Goal: Information Seeking & Learning: Learn about a topic

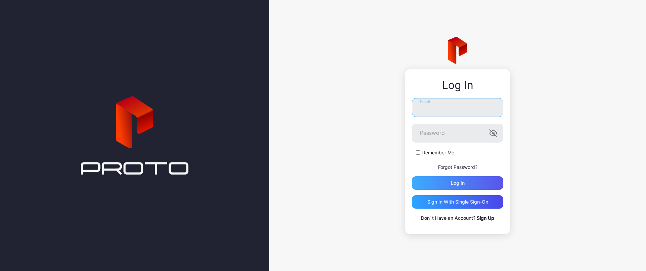
type input "**********"
click at [468, 182] on div "Log in" at bounding box center [458, 182] width 92 height 13
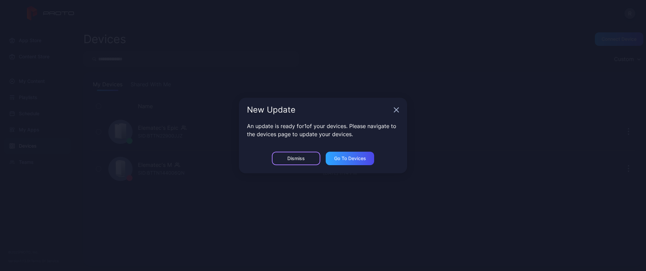
click at [305, 160] on div "Dismiss" at bounding box center [295, 157] width 17 height 5
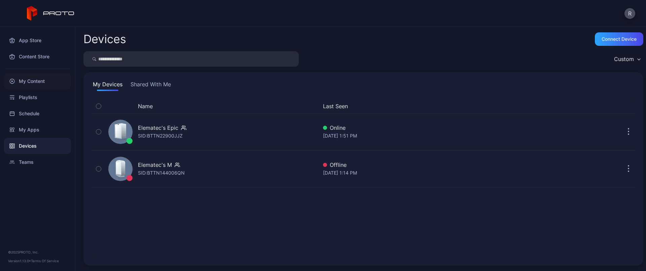
click at [28, 84] on div "My Content" at bounding box center [37, 81] width 67 height 16
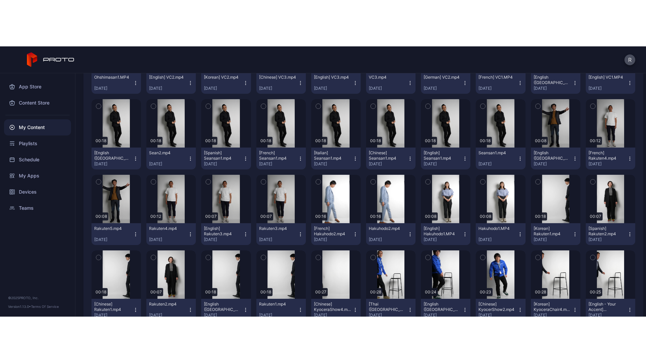
scroll to position [602, 0]
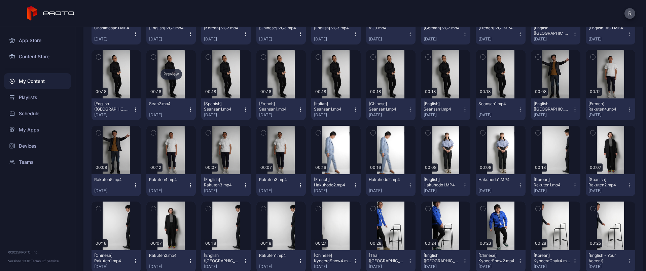
click at [171, 74] on div "Preview" at bounding box center [172, 74] width 22 height 11
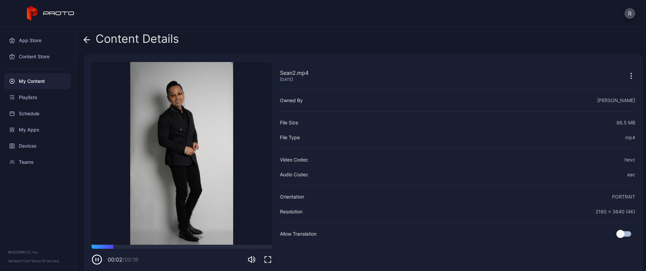
click at [267, 256] on icon "button" at bounding box center [268, 259] width 8 height 8
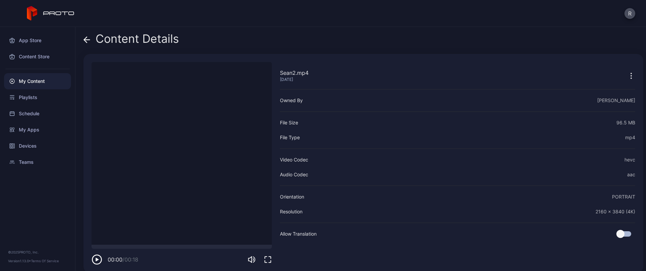
click at [185, 144] on video "Sorry, your browser doesn‘t support embedded videos" at bounding box center [182, 153] width 180 height 182
click at [99, 257] on icon "button" at bounding box center [97, 259] width 11 height 11
click at [270, 260] on icon "button" at bounding box center [268, 259] width 8 height 8
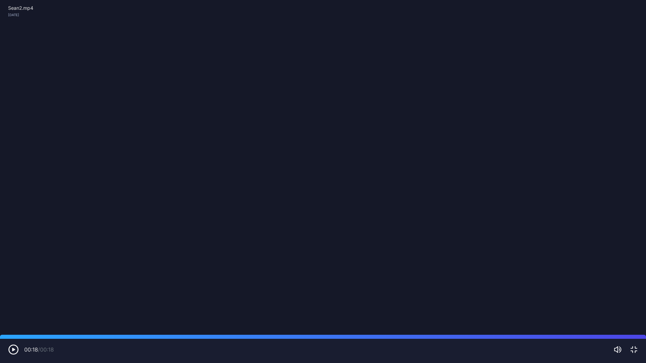
click at [635, 270] on icon "button" at bounding box center [634, 350] width 8 height 8
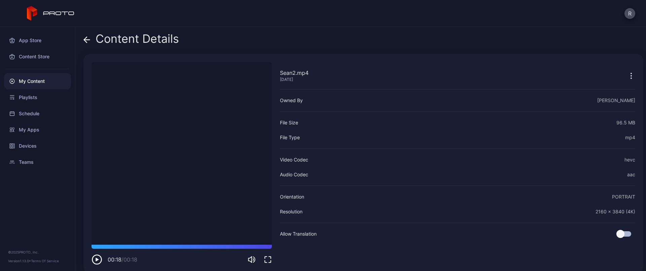
click at [84, 39] on icon at bounding box center [85, 40] width 3 height 6
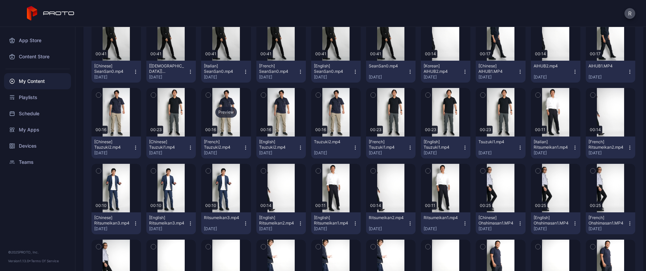
scroll to position [294, 0]
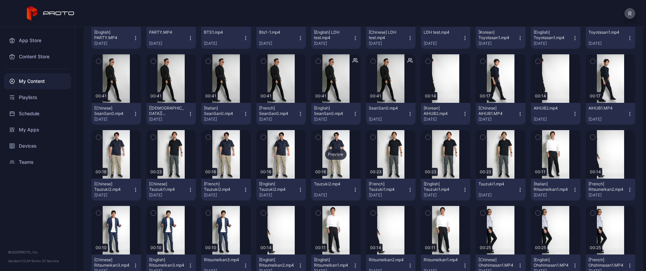
click at [333, 155] on div "Preview" at bounding box center [336, 154] width 22 height 11
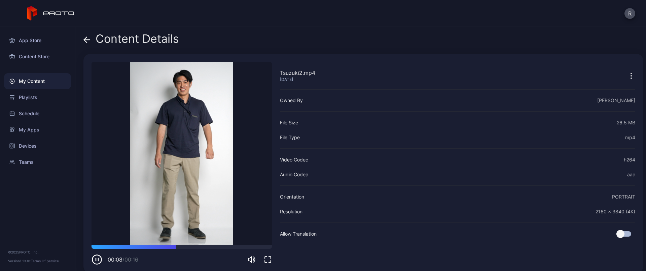
click at [567, 222] on div at bounding box center [457, 222] width 355 height 1
click at [87, 38] on icon at bounding box center [86, 39] width 7 height 7
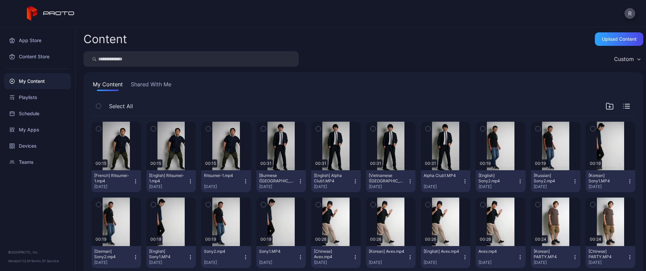
scroll to position [294, 0]
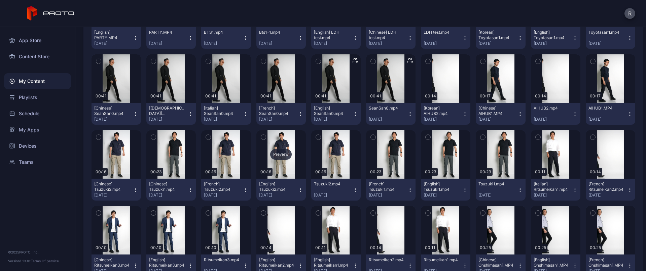
click at [276, 155] on div "Preview" at bounding box center [281, 154] width 22 height 11
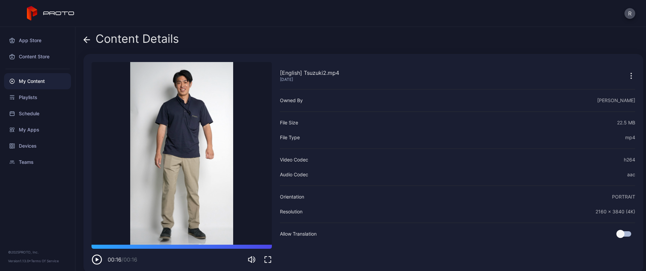
click at [87, 43] on span at bounding box center [86, 38] width 7 height 13
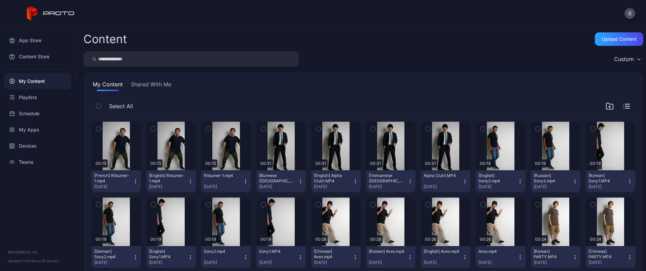
scroll to position [294, 0]
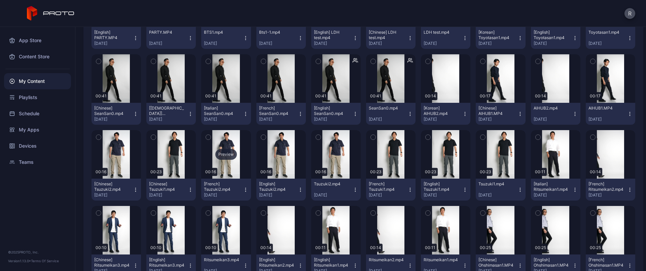
click at [226, 150] on div "Preview" at bounding box center [226, 154] width 22 height 11
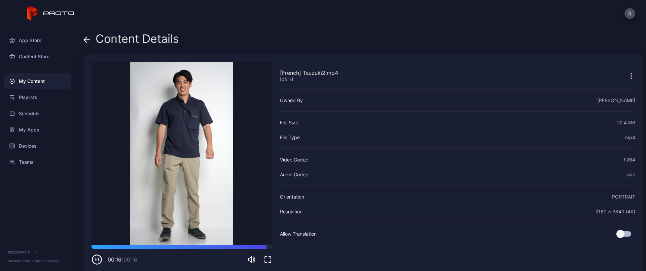
click at [83, 42] on div "Content Details [French] Tsuzuki2.mp4 Jun 23, 2025 Sorry, your browser doesn‘t …" at bounding box center [360, 149] width 571 height 244
click at [84, 40] on icon at bounding box center [86, 39] width 7 height 7
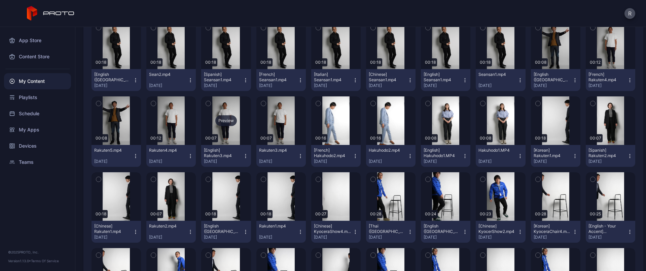
scroll to position [589, 0]
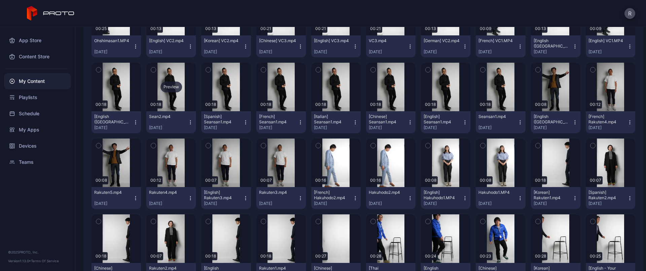
click at [168, 85] on div "Preview" at bounding box center [172, 86] width 22 height 11
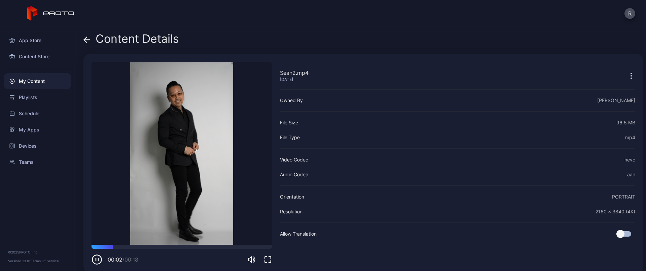
click at [269, 257] on icon "button" at bounding box center [268, 259] width 8 height 8
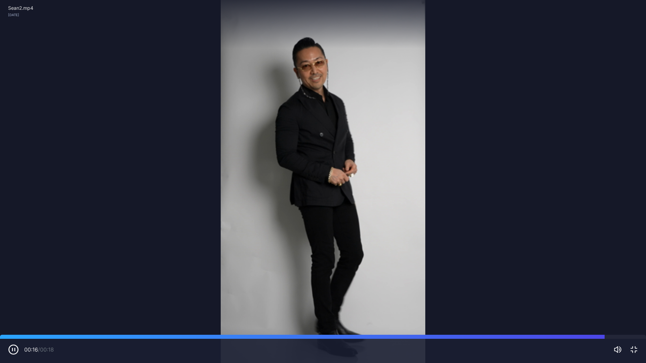
click at [636, 270] on icon "button" at bounding box center [634, 350] width 8 height 8
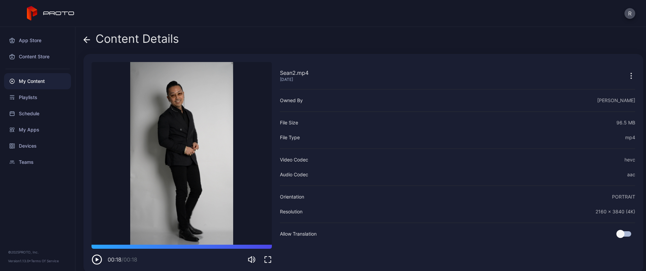
click at [88, 40] on icon at bounding box center [87, 40] width 6 height 0
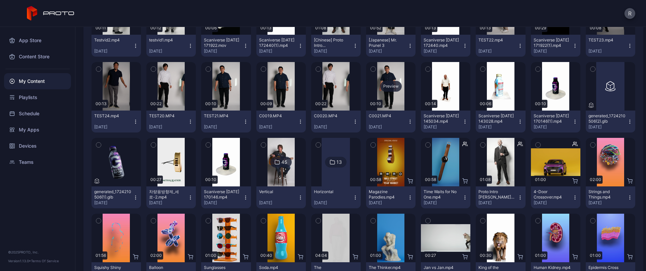
scroll to position [1897, 0]
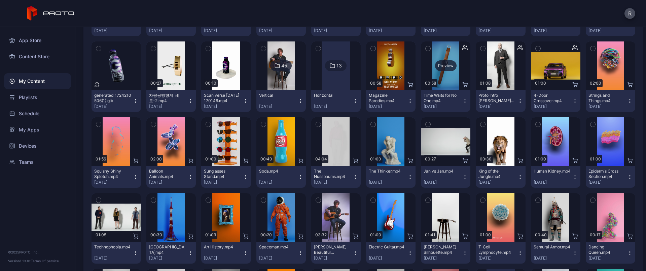
click at [439, 66] on div "Preview" at bounding box center [446, 65] width 22 height 11
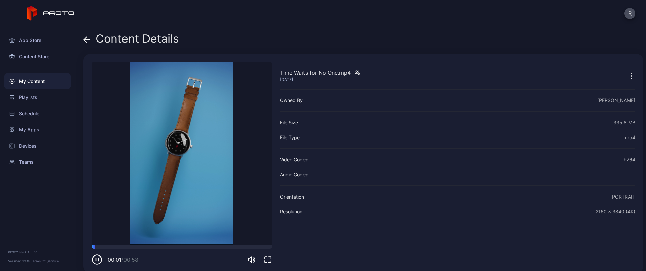
click at [267, 260] on icon "button" at bounding box center [268, 259] width 8 height 8
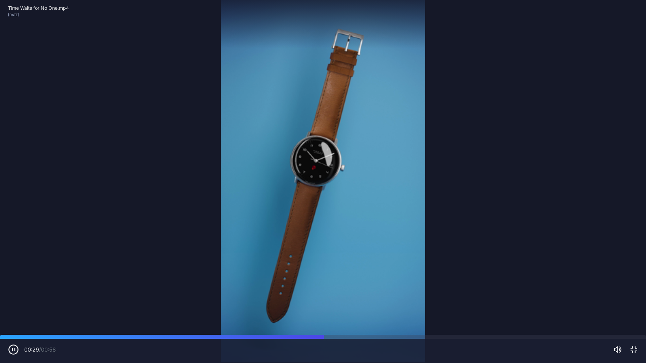
click at [635, 270] on icon "button" at bounding box center [634, 350] width 6 height 6
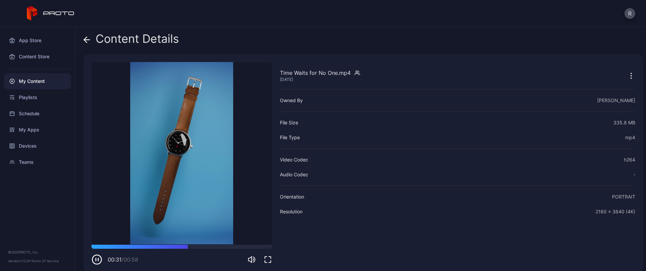
click at [91, 38] on div "Content Details" at bounding box center [131, 40] width 96 height 16
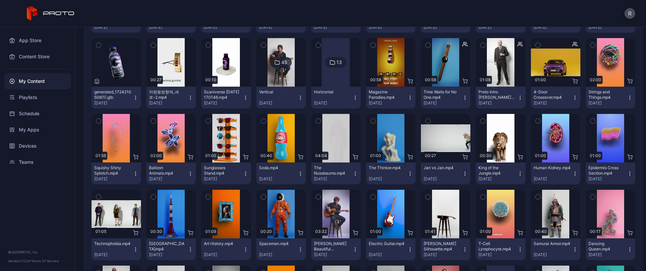
scroll to position [1855, 0]
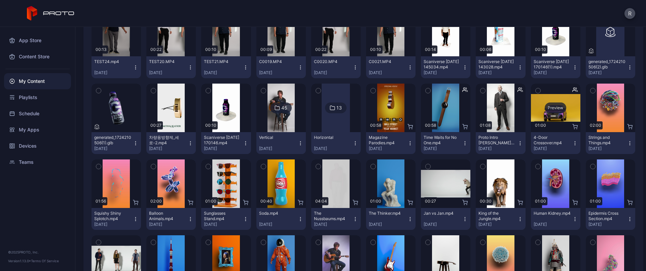
click at [551, 107] on div "Preview" at bounding box center [556, 107] width 22 height 11
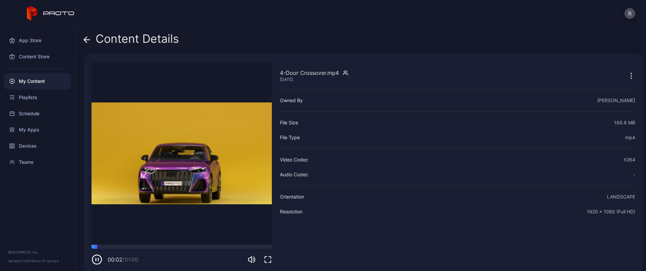
click at [265, 257] on icon "button" at bounding box center [268, 259] width 6 height 6
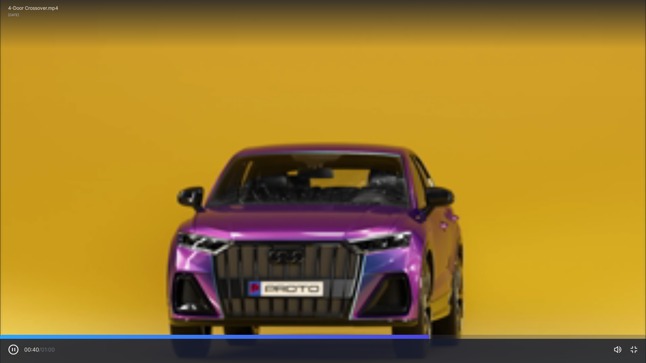
click at [637, 270] on icon "button" at bounding box center [634, 350] width 8 height 8
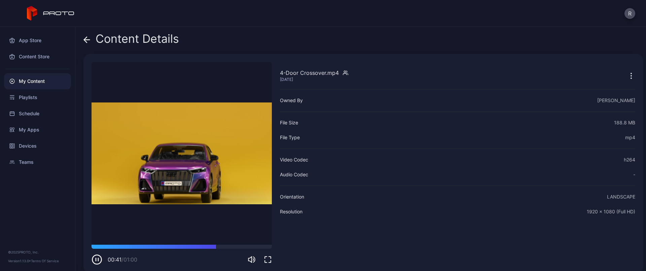
click at [91, 38] on div "Content Details" at bounding box center [131, 40] width 96 height 16
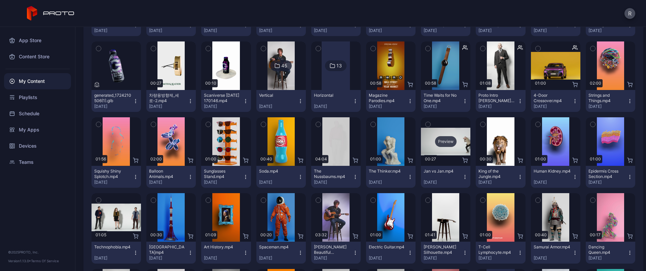
scroll to position [1939, 0]
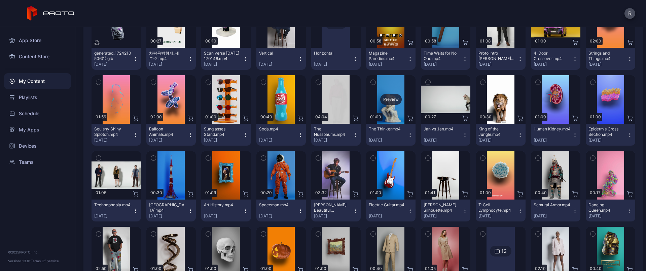
click at [385, 99] on div "Preview" at bounding box center [391, 99] width 22 height 11
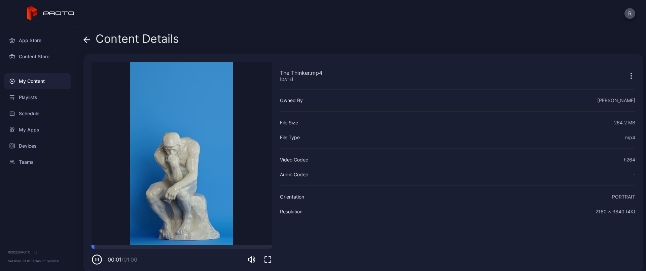
click at [269, 258] on icon "button" at bounding box center [268, 259] width 8 height 8
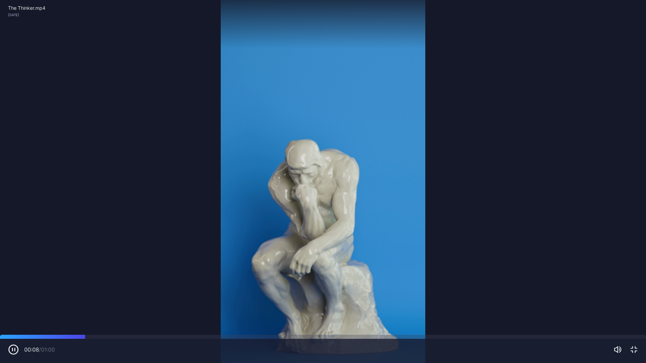
click at [633, 270] on icon "button" at bounding box center [634, 350] width 8 height 8
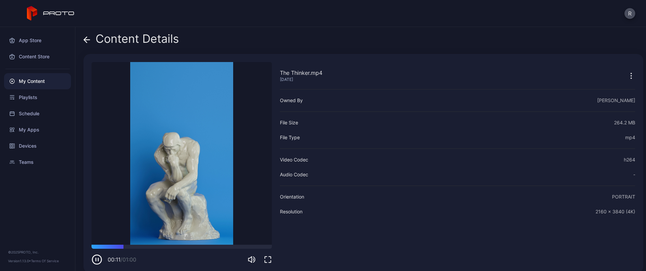
click at [84, 39] on icon at bounding box center [85, 40] width 3 height 6
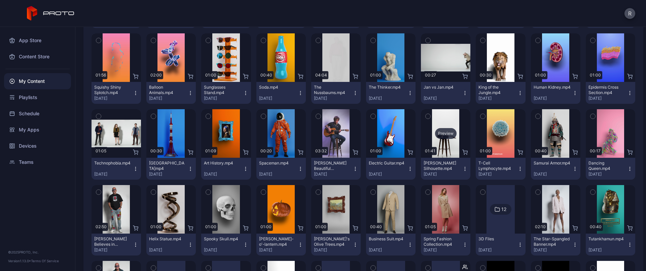
scroll to position [1981, 0]
click at [334, 133] on div "Preview" at bounding box center [336, 133] width 22 height 11
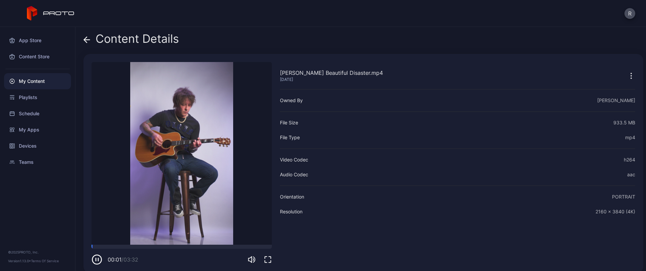
click at [268, 258] on icon "button" at bounding box center [268, 259] width 8 height 8
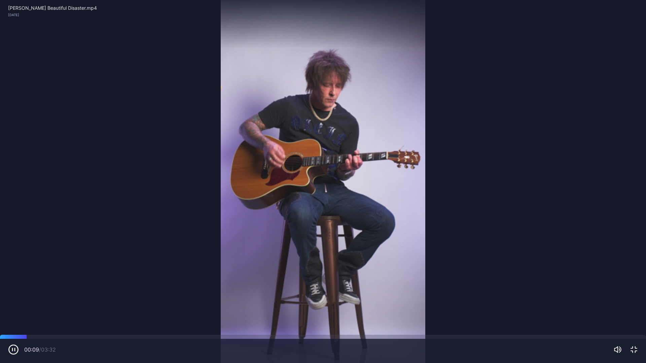
click at [633, 270] on icon "button" at bounding box center [634, 350] width 8 height 8
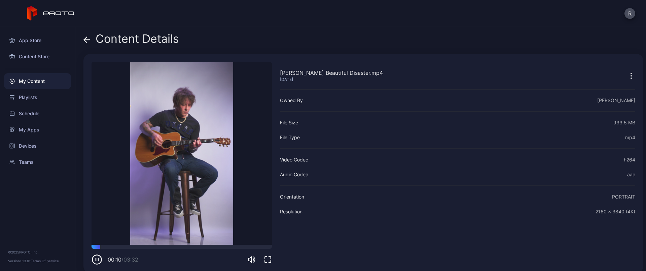
click at [195, 155] on video "Sorry, your browser doesn‘t support embedded videos" at bounding box center [182, 153] width 180 height 182
click at [87, 41] on icon at bounding box center [86, 39] width 7 height 7
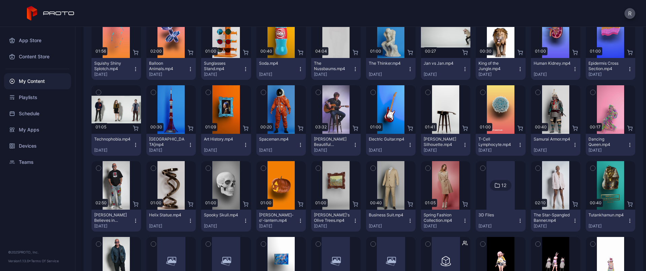
scroll to position [2023, 0]
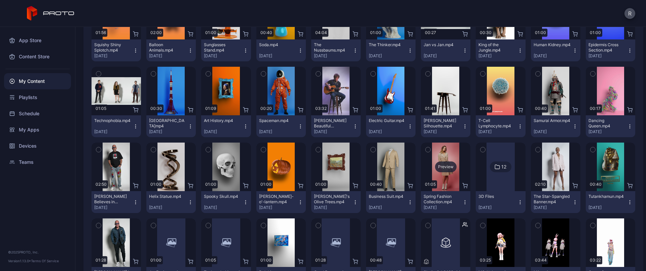
click at [444, 163] on div "Preview" at bounding box center [446, 166] width 22 height 11
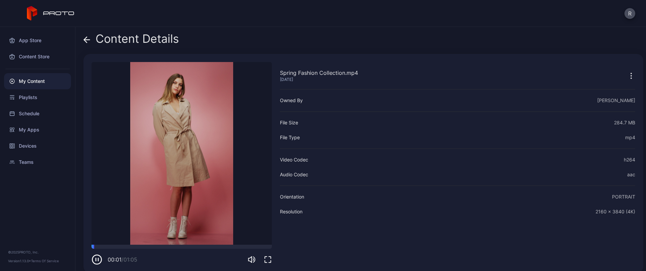
click at [272, 258] on div "Spring Fashion Collection.mp4 Jun 20, 2023 Sorry, your browser doesn‘t support …" at bounding box center [363, 163] width 560 height 219
drag, startPoint x: 250, startPoint y: 238, endPoint x: 253, endPoint y: 236, distance: 3.6
click at [253, 236] on div at bounding box center [253, 235] width 11 height 40
click at [253, 236] on div at bounding box center [253, 235] width 2 height 30
click at [253, 239] on div at bounding box center [253, 238] width 5 height 5
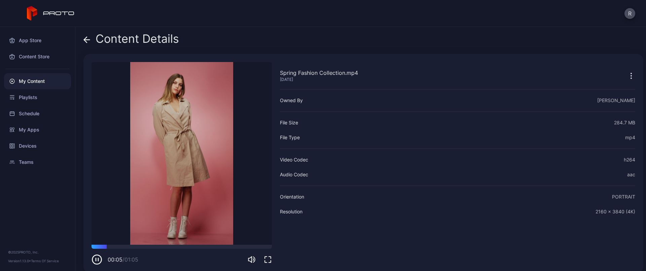
click at [268, 260] on icon "button" at bounding box center [268, 259] width 8 height 8
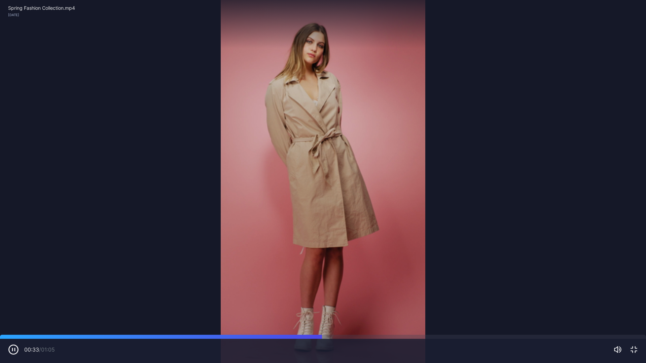
click at [635, 270] on icon "button" at bounding box center [634, 350] width 8 height 8
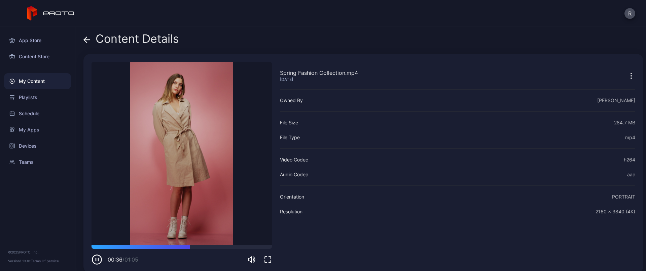
click at [87, 38] on icon at bounding box center [86, 39] width 7 height 7
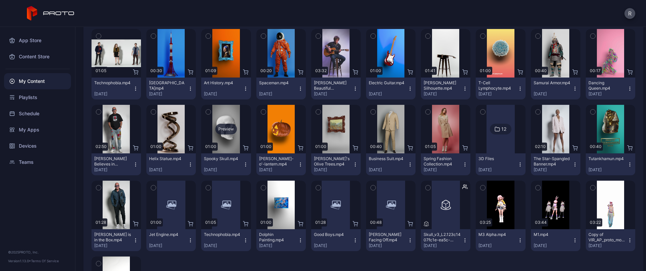
scroll to position [2136, 0]
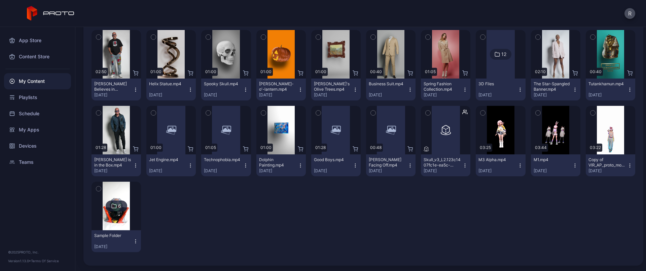
click at [114, 204] on icon at bounding box center [113, 206] width 5 height 8
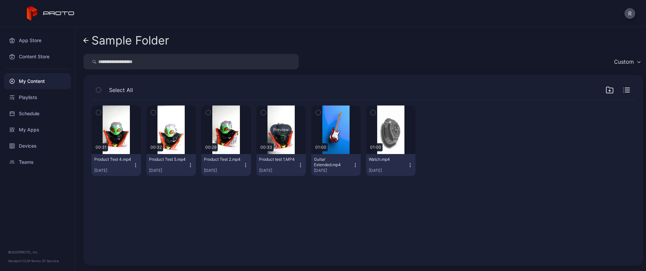
click at [280, 131] on div "Preview" at bounding box center [281, 129] width 22 height 11
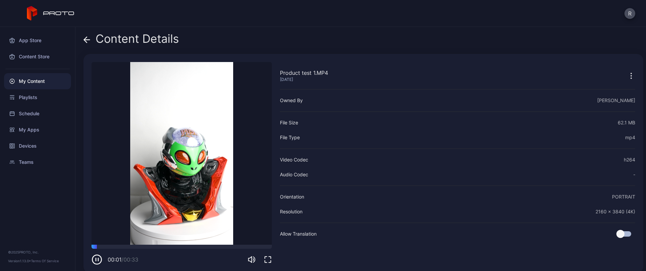
click at [267, 258] on icon "button" at bounding box center [268, 259] width 8 height 8
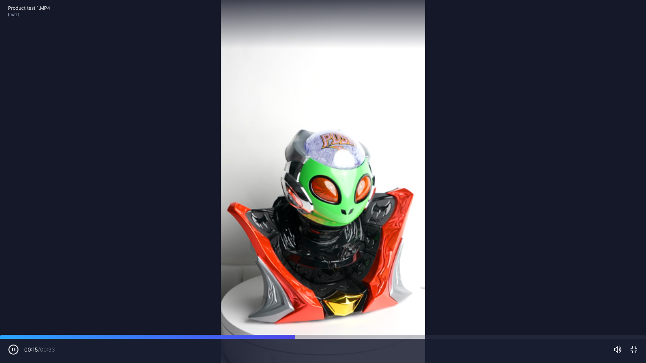
click at [633, 270] on icon "button" at bounding box center [634, 350] width 8 height 8
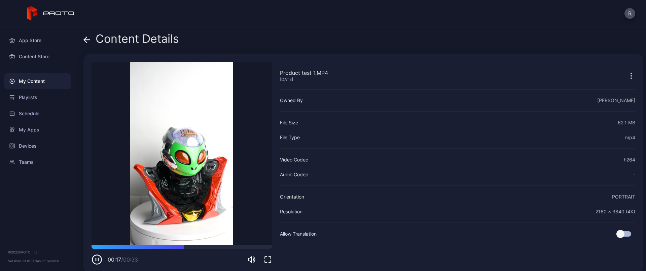
click at [86, 38] on icon at bounding box center [86, 39] width 7 height 7
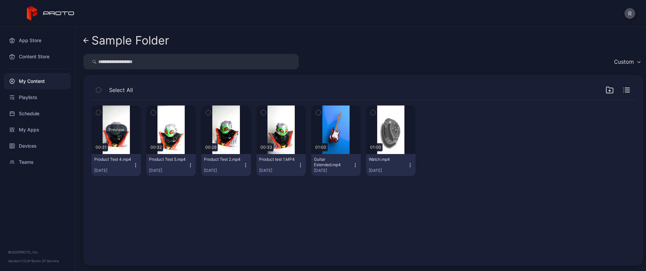
click at [117, 131] on div "Preview" at bounding box center [117, 129] width 22 height 11
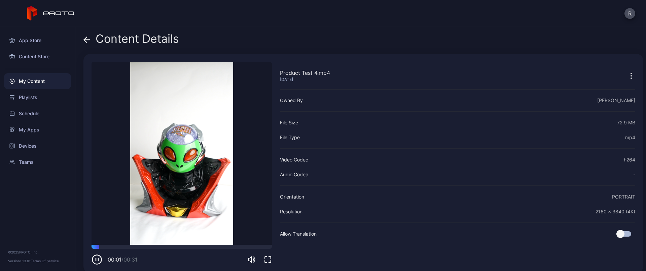
click at [270, 257] on icon "button" at bounding box center [268, 259] width 8 height 8
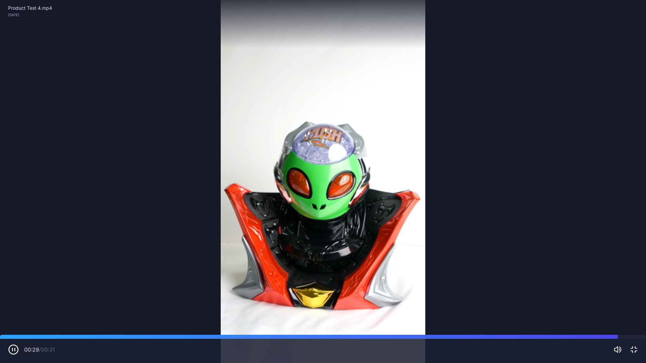
click at [633, 270] on icon "button" at bounding box center [634, 350] width 8 height 8
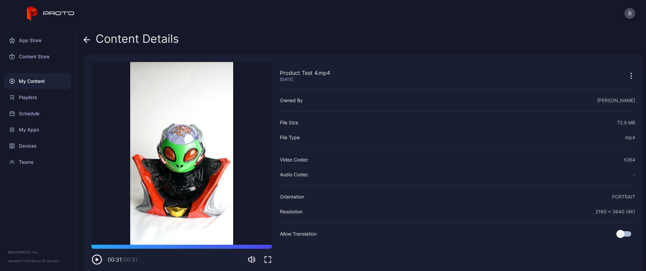
click at [87, 38] on icon at bounding box center [86, 39] width 7 height 7
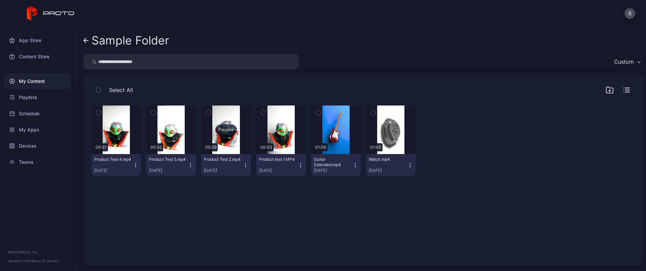
click at [226, 132] on div "Preview" at bounding box center [226, 129] width 22 height 11
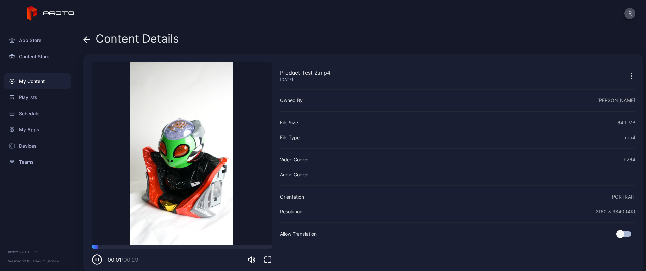
click at [269, 261] on icon "button" at bounding box center [268, 259] width 8 height 8
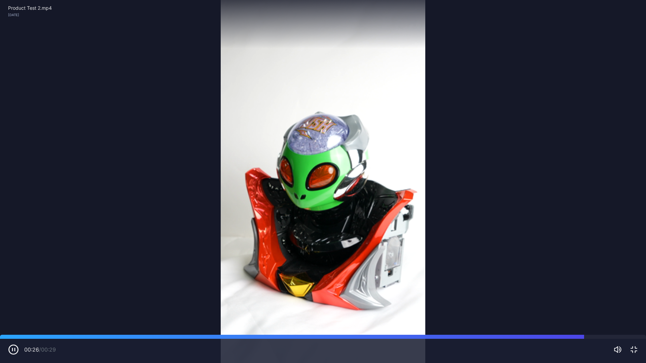
click at [635, 270] on icon "button" at bounding box center [634, 350] width 8 height 8
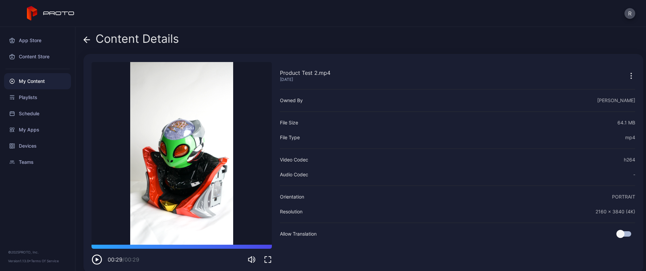
click at [87, 40] on icon at bounding box center [87, 40] width 6 height 0
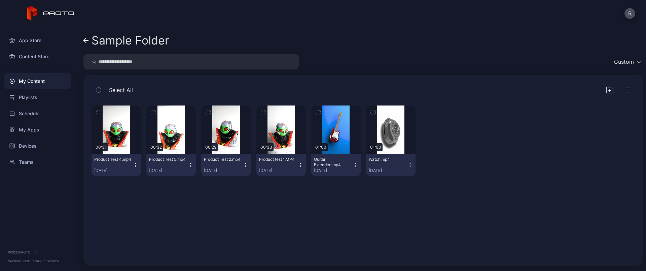
click at [84, 36] on link "Sample Folder" at bounding box center [126, 40] width 86 height 16
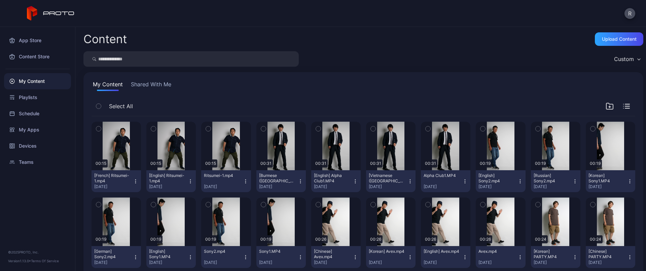
scroll to position [2136, 0]
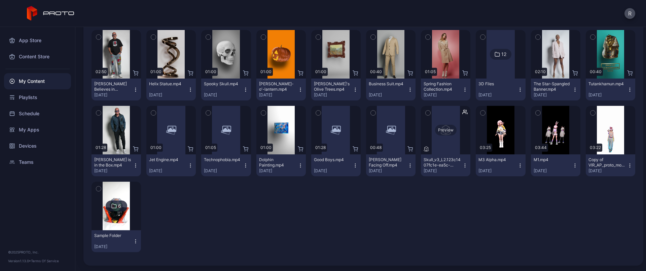
click at [438, 133] on div "Preview" at bounding box center [446, 130] width 22 height 11
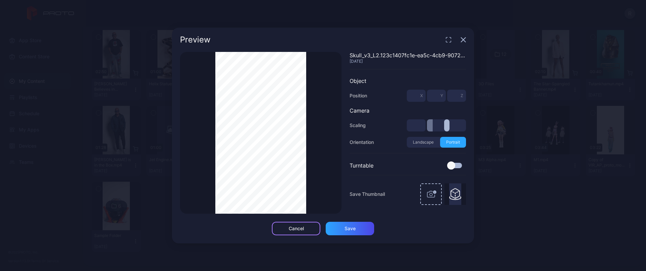
click at [308, 228] on div "Cancel" at bounding box center [296, 227] width 48 height 13
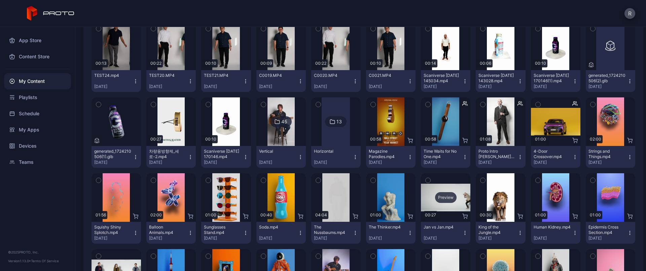
scroll to position [1799, 0]
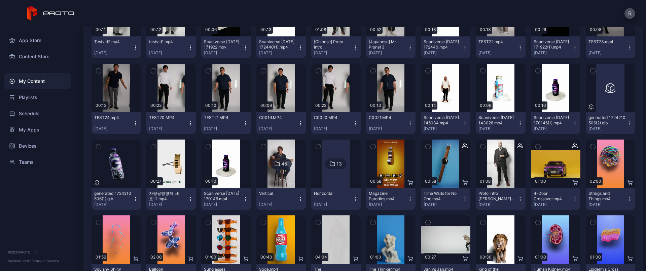
click at [270, 160] on div "45" at bounding box center [281, 163] width 22 height 11
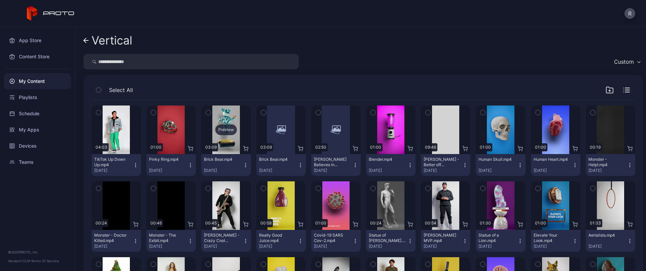
click at [221, 127] on div "Preview" at bounding box center [226, 129] width 22 height 11
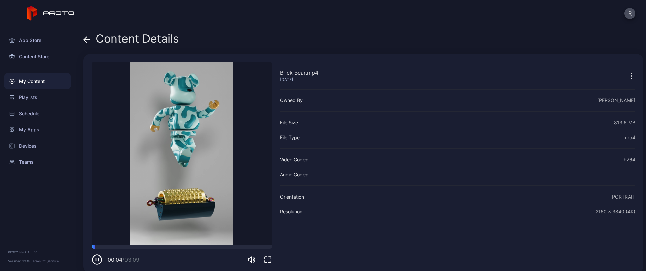
click at [271, 258] on icon "button" at bounding box center [268, 259] width 6 height 6
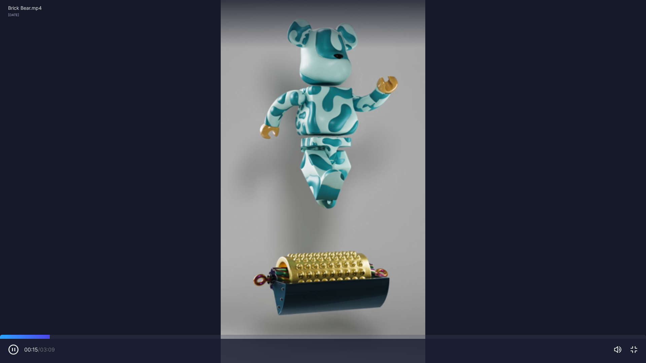
click at [638, 270] on div "00:15 / 03:09" at bounding box center [323, 351] width 646 height 24
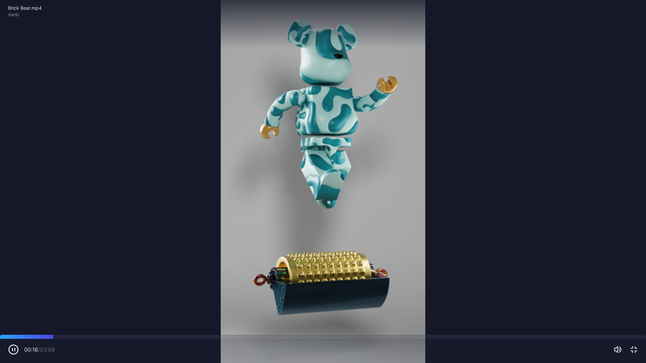
click at [636, 270] on icon "button" at bounding box center [634, 350] width 8 height 8
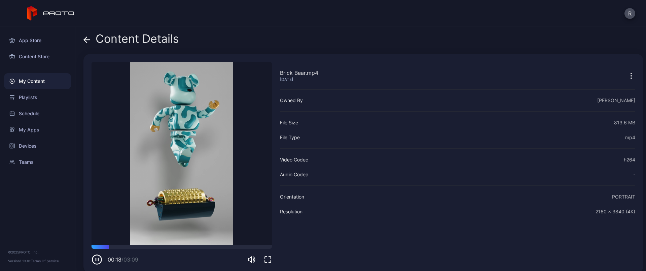
click at [86, 40] on icon at bounding box center [87, 40] width 6 height 0
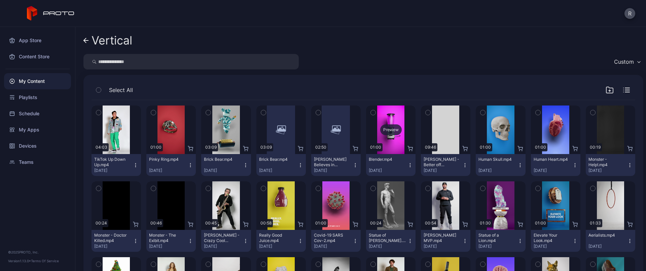
click at [389, 129] on div "Preview" at bounding box center [391, 129] width 22 height 11
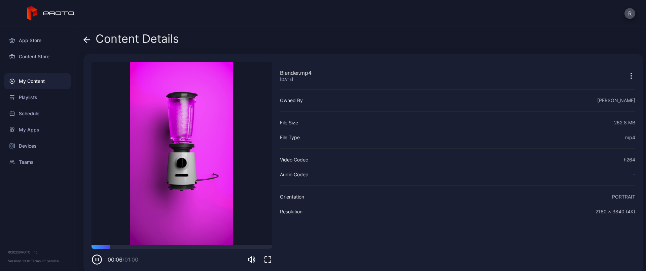
click at [86, 40] on icon at bounding box center [87, 40] width 6 height 0
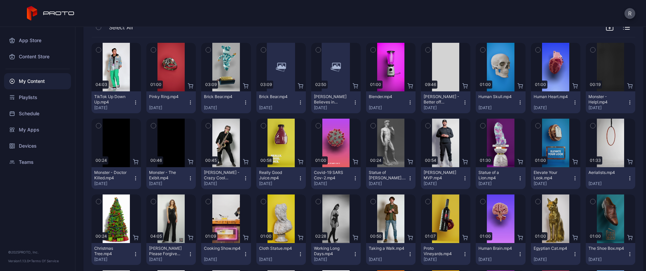
scroll to position [59, 0]
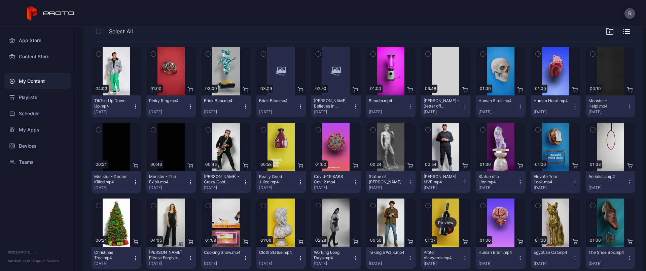
click at [440, 220] on div "Preview" at bounding box center [446, 222] width 22 height 11
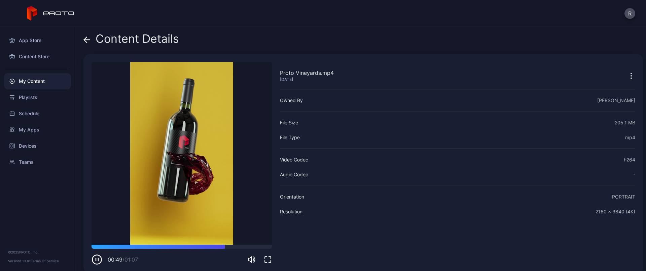
click at [84, 41] on icon at bounding box center [86, 39] width 7 height 7
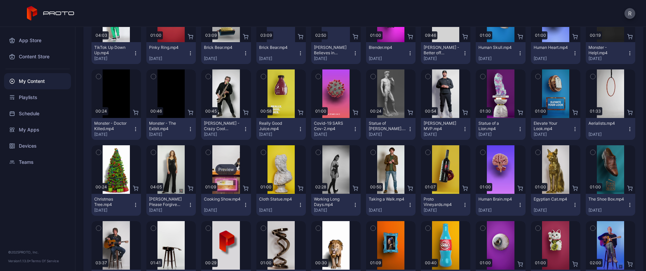
scroll to position [185, 0]
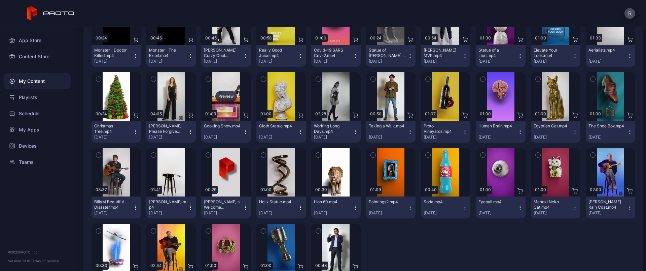
click at [224, 94] on div "Preview" at bounding box center [226, 96] width 22 height 11
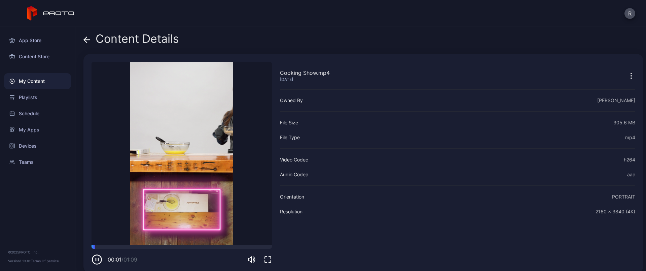
click at [267, 258] on icon "button" at bounding box center [268, 259] width 8 height 8
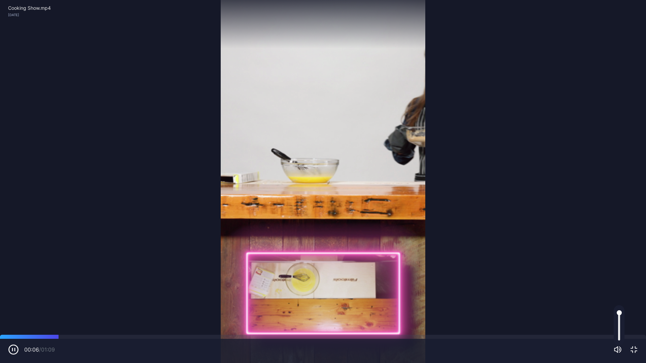
click at [618, 270] on div at bounding box center [619, 326] width 11 height 40
click at [618, 270] on div at bounding box center [619, 326] width 2 height 30
drag, startPoint x: 619, startPoint y: 329, endPoint x: 620, endPoint y: 333, distance: 4.6
click at [620, 270] on div at bounding box center [619, 332] width 5 height 5
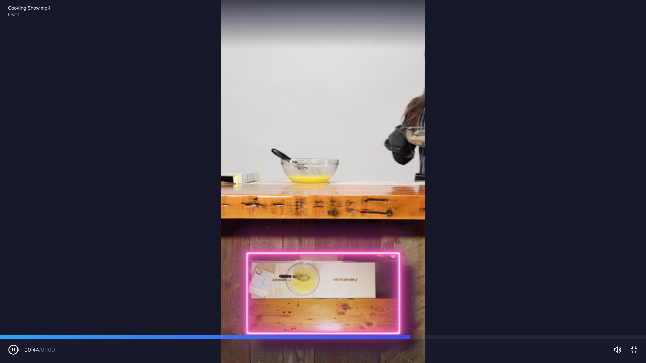
click at [635, 270] on icon "button" at bounding box center [634, 350] width 8 height 8
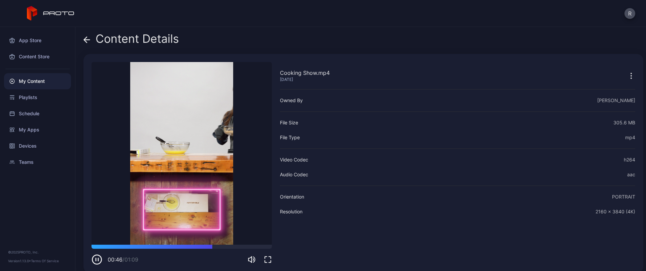
click at [88, 37] on icon at bounding box center [86, 39] width 7 height 7
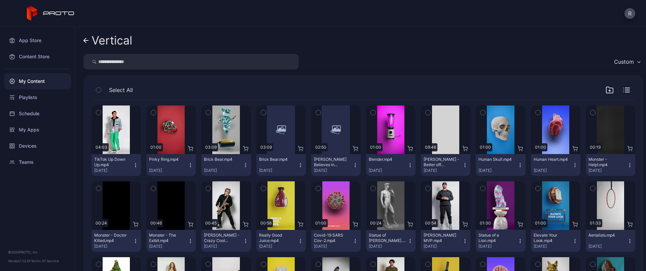
click at [85, 40] on icon at bounding box center [85, 41] width 5 height 6
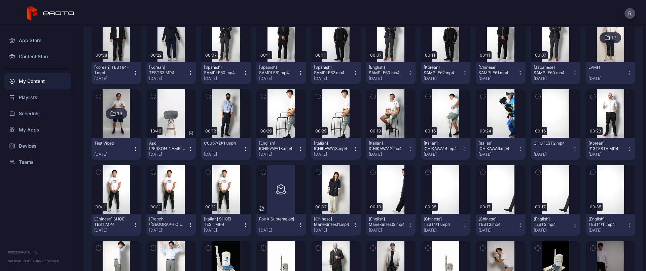
scroll to position [1547, 0]
click at [329, 111] on div "Preview" at bounding box center [336, 113] width 22 height 11
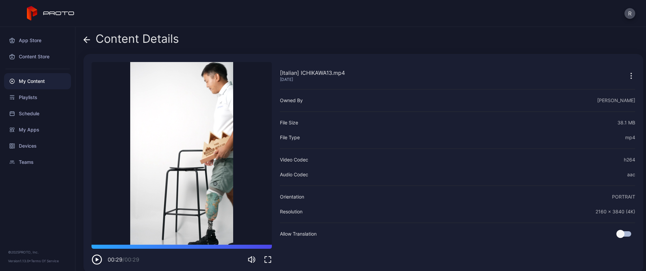
click at [85, 40] on icon at bounding box center [87, 40] width 6 height 0
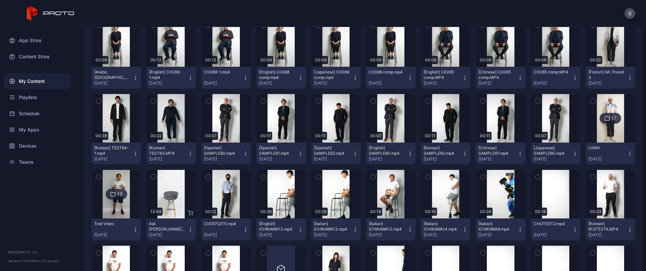
scroll to position [1463, 0]
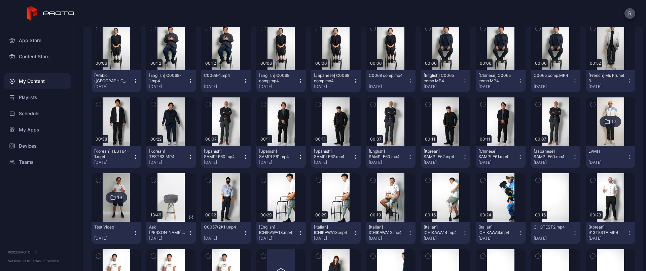
click at [602, 126] on div "17" at bounding box center [611, 121] width 22 height 11
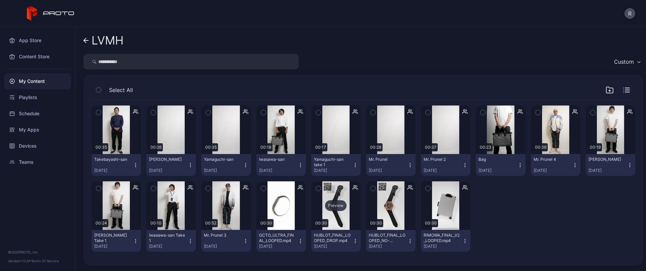
click at [334, 203] on div "Preview" at bounding box center [336, 205] width 22 height 11
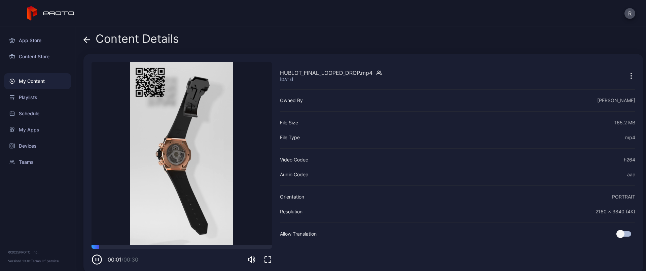
click at [269, 259] on icon "button" at bounding box center [268, 259] width 8 height 8
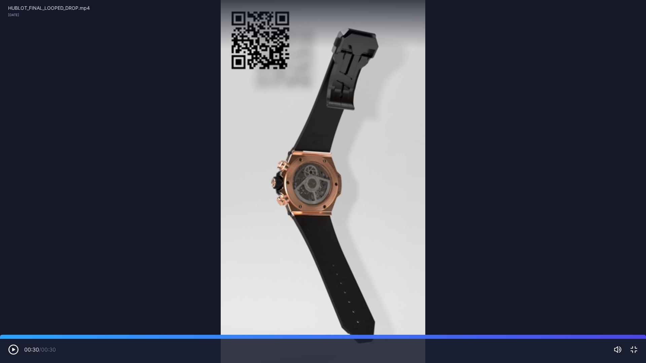
click at [634, 270] on icon "button" at bounding box center [634, 350] width 8 height 8
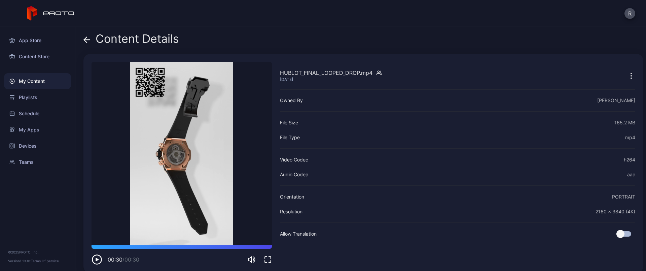
click at [85, 39] on icon at bounding box center [85, 40] width 3 height 6
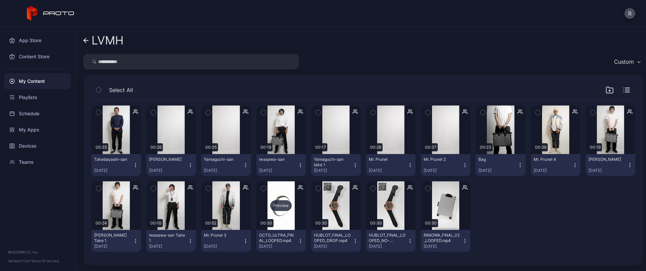
click at [286, 202] on div "Preview" at bounding box center [281, 205] width 22 height 11
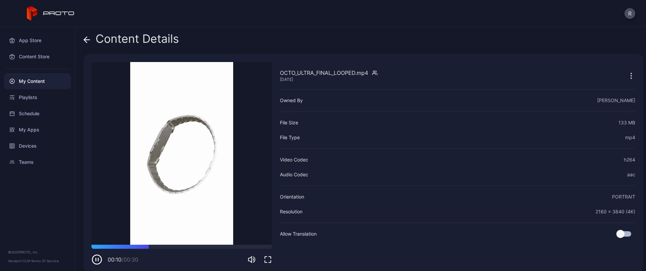
click at [267, 260] on icon "button" at bounding box center [268, 259] width 8 height 8
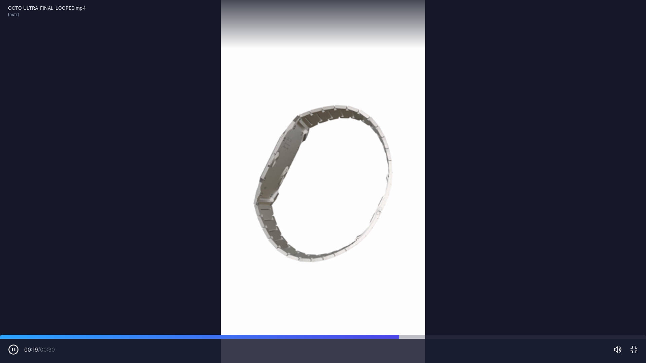
click at [637, 270] on icon "button" at bounding box center [634, 350] width 8 height 8
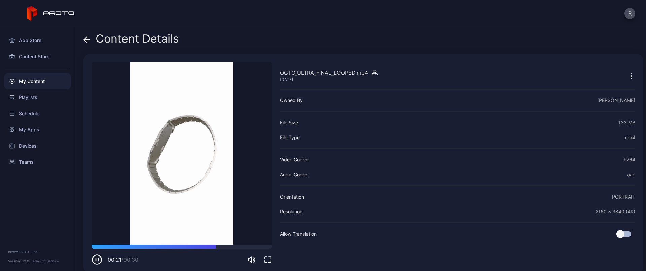
click at [87, 38] on icon at bounding box center [86, 39] width 7 height 7
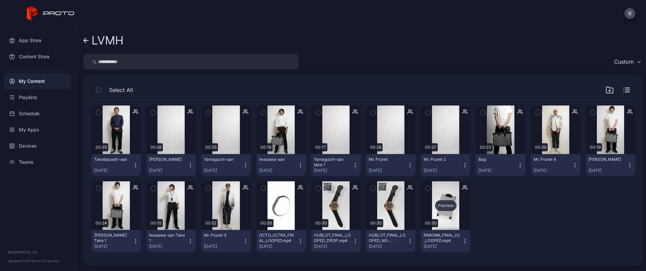
click at [446, 204] on div "Preview" at bounding box center [446, 205] width 22 height 11
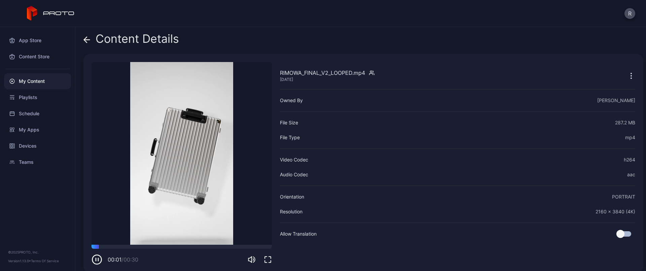
click at [270, 259] on icon "button" at bounding box center [268, 259] width 8 height 8
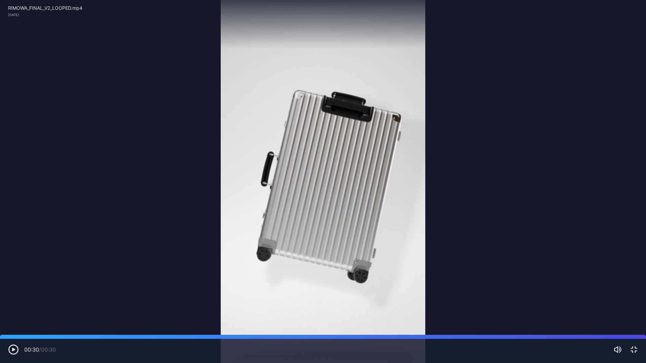
click at [631, 270] on icon "button" at bounding box center [634, 350] width 6 height 6
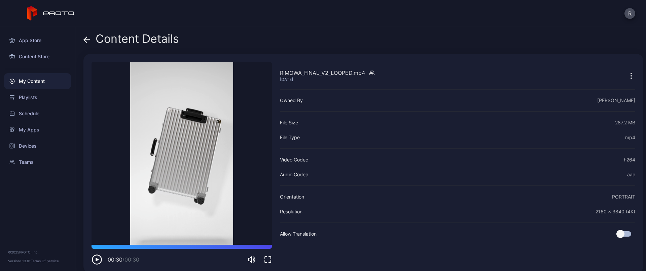
click at [86, 40] on icon at bounding box center [87, 40] width 6 height 0
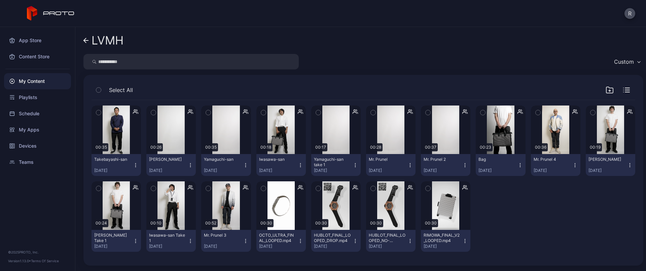
click at [88, 41] on icon at bounding box center [85, 41] width 5 height 6
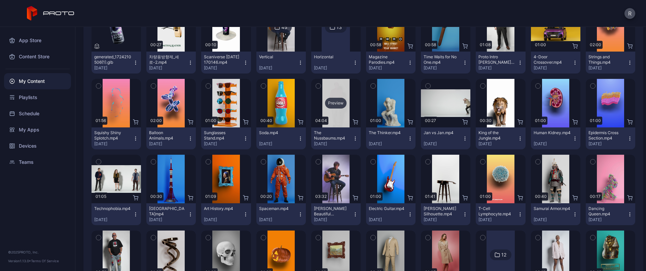
scroll to position [1967, 0]
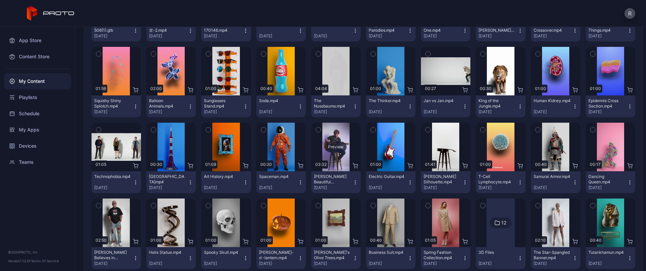
click at [330, 146] on div "Preview" at bounding box center [336, 146] width 22 height 11
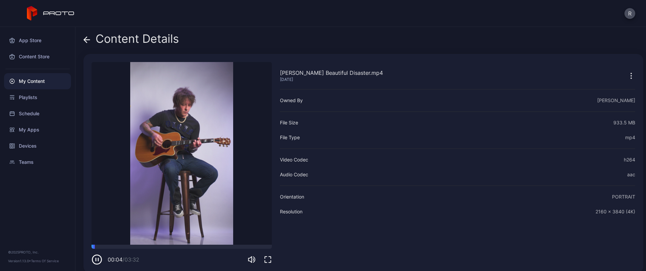
click at [99, 258] on icon "button" at bounding box center [97, 259] width 11 height 11
click at [86, 37] on icon at bounding box center [85, 40] width 3 height 6
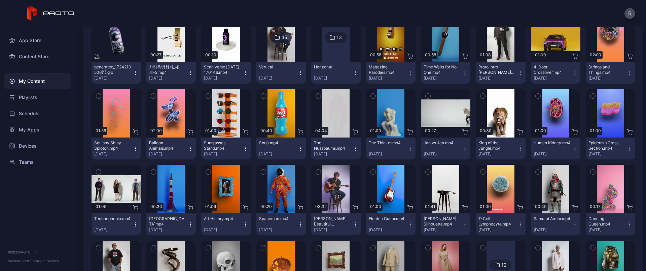
scroll to position [1799, 0]
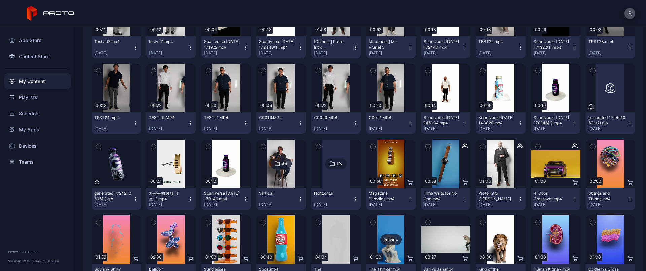
click at [386, 238] on div "Preview" at bounding box center [391, 239] width 22 height 11
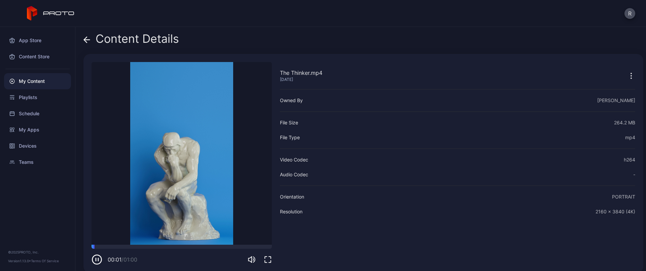
click at [267, 260] on icon "button" at bounding box center [268, 259] width 8 height 8
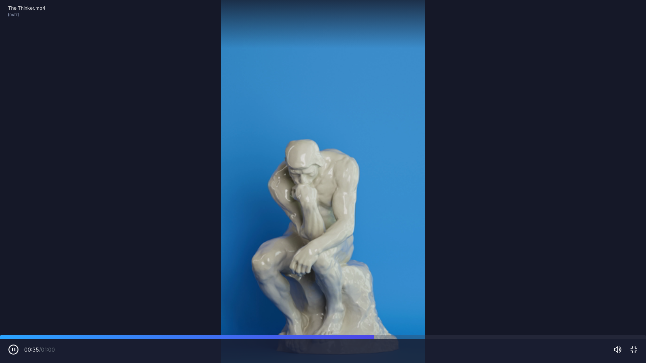
click at [634, 270] on icon "button" at bounding box center [634, 350] width 8 height 8
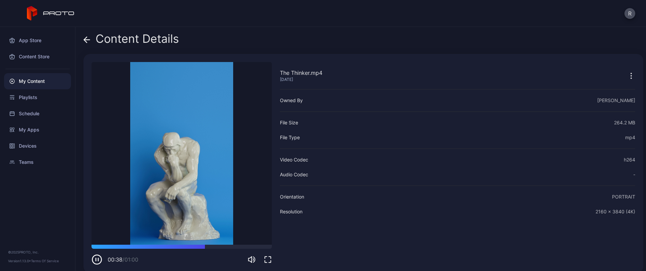
click at [86, 41] on icon at bounding box center [86, 39] width 7 height 7
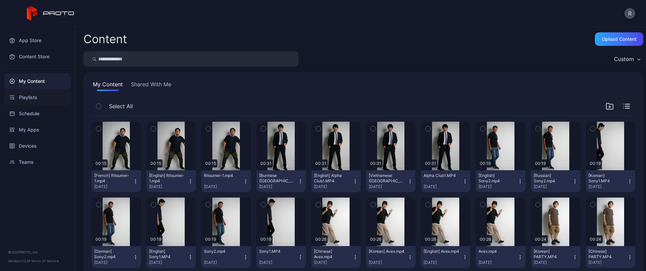
click at [33, 98] on div "Playlists" at bounding box center [37, 97] width 67 height 16
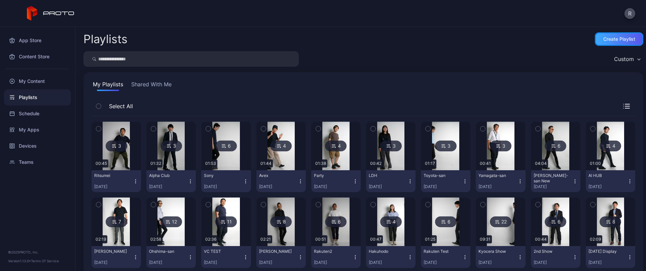
click at [603, 39] on div "Create Playlist" at bounding box center [619, 38] width 32 height 5
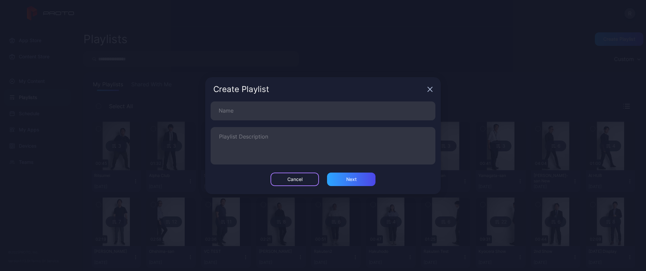
click at [312, 177] on div "Cancel" at bounding box center [295, 178] width 48 height 13
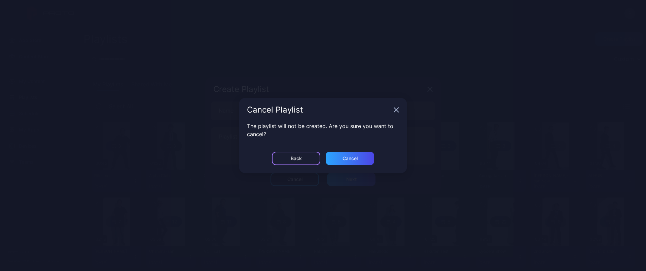
click at [310, 159] on div "Back" at bounding box center [296, 157] width 48 height 13
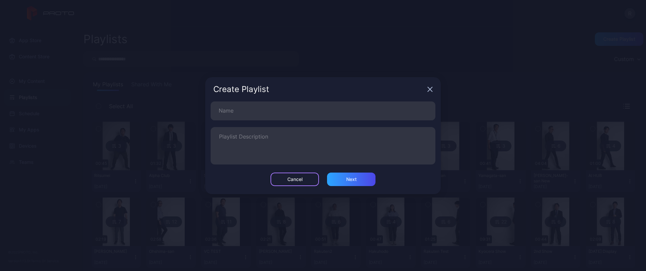
click at [308, 178] on div "Cancel" at bounding box center [295, 178] width 48 height 13
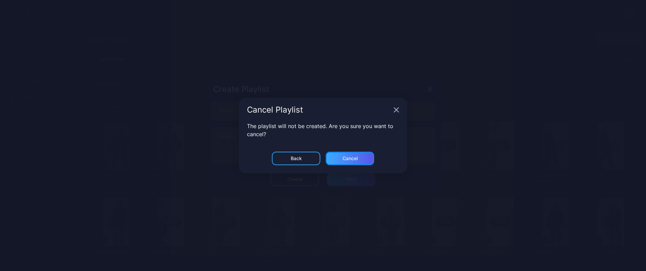
click at [355, 157] on div "Cancel" at bounding box center [350, 157] width 15 height 5
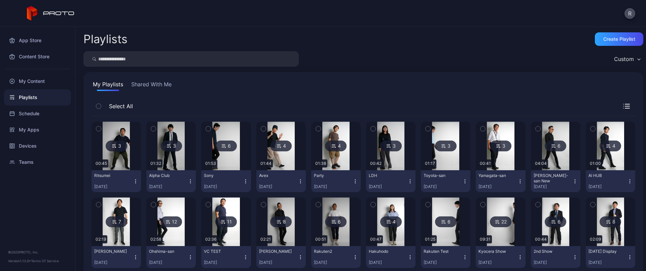
click at [332, 144] on icon at bounding box center [333, 146] width 5 height 8
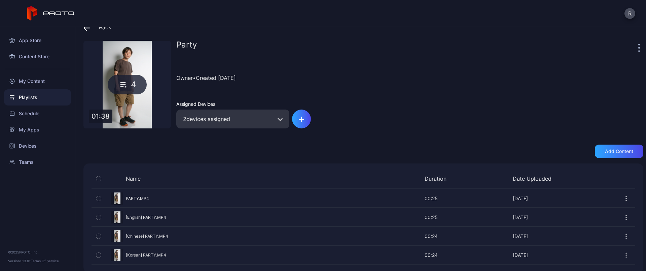
scroll to position [20, 0]
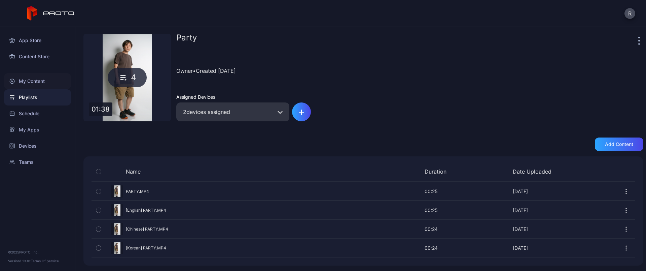
click at [35, 84] on div "My Content" at bounding box center [37, 81] width 67 height 16
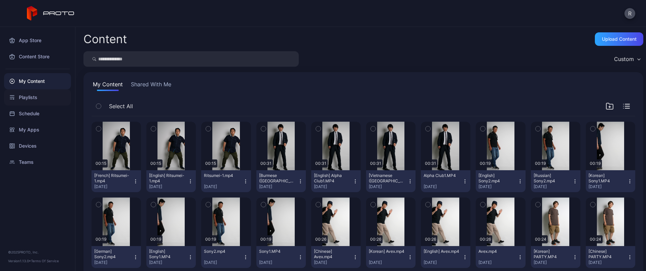
click at [23, 98] on div "Playlists" at bounding box center [37, 97] width 67 height 16
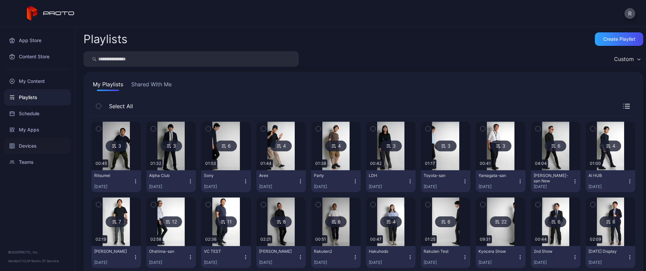
click at [30, 145] on div "Devices" at bounding box center [37, 146] width 67 height 16
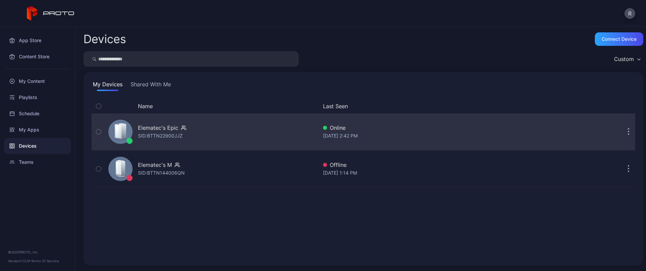
click at [216, 128] on div "Elematec's Epic SID: BTTN22900JJZ" at bounding box center [212, 132] width 212 height 34
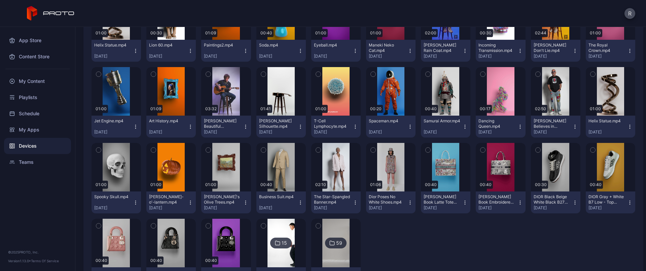
scroll to position [1653, 0]
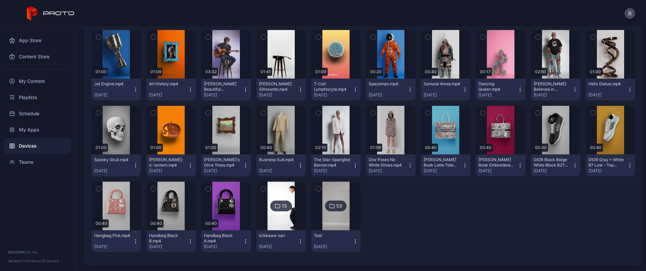
click at [34, 143] on div "Devices" at bounding box center [37, 146] width 67 height 16
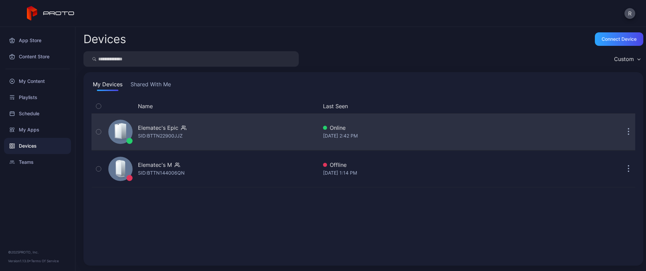
click at [222, 130] on div "Elematec's Epic SID: BTTN22900JJZ" at bounding box center [212, 132] width 212 height 34
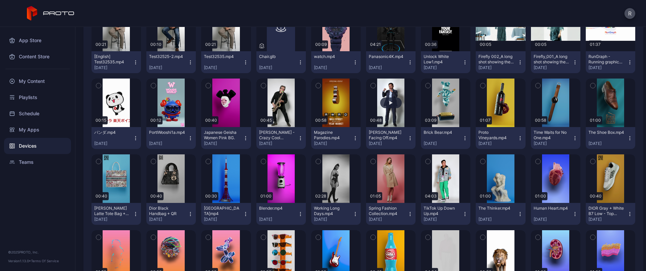
scroll to position [1019, 0]
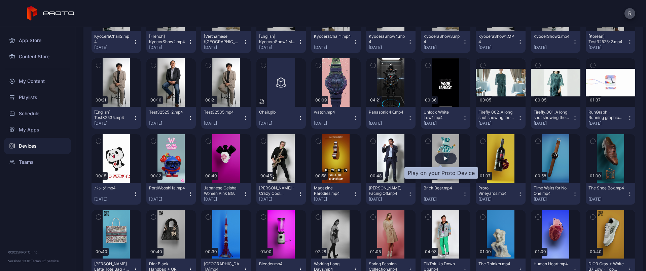
click at [443, 157] on div "button" at bounding box center [446, 158] width 22 height 11
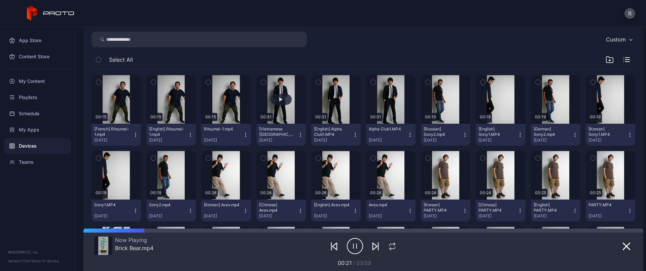
scroll to position [0, 0]
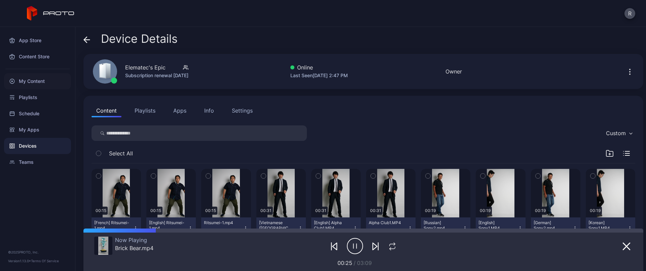
click at [35, 80] on div "My Content" at bounding box center [37, 81] width 67 height 16
